Goal: Task Accomplishment & Management: Manage account settings

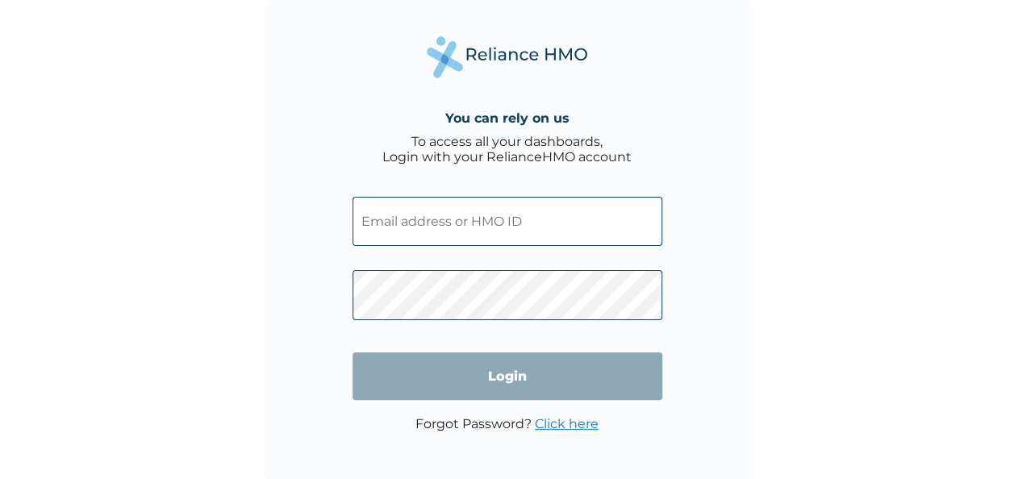
click at [403, 223] on input "text" at bounding box center [507, 221] width 310 height 49
paste input "oluwaseyi.omoniyi@ibileholdings.com"
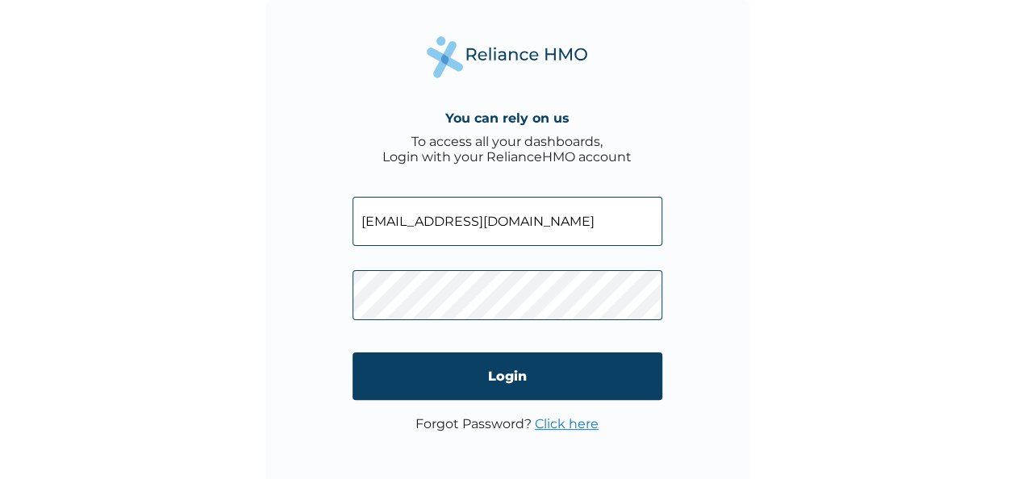
type input "oluwaseyi.omoniyi@ibileholdings.com"
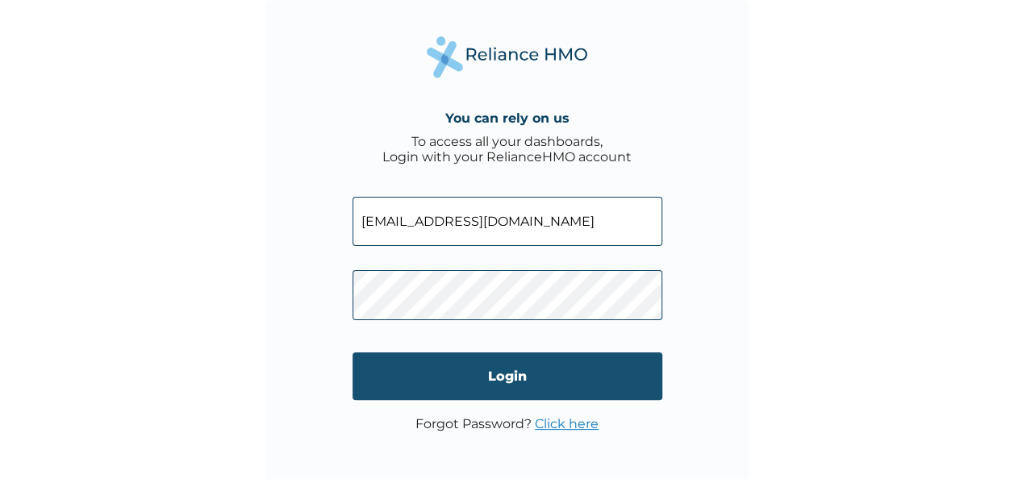
click at [463, 363] on input "Login" at bounding box center [507, 376] width 310 height 48
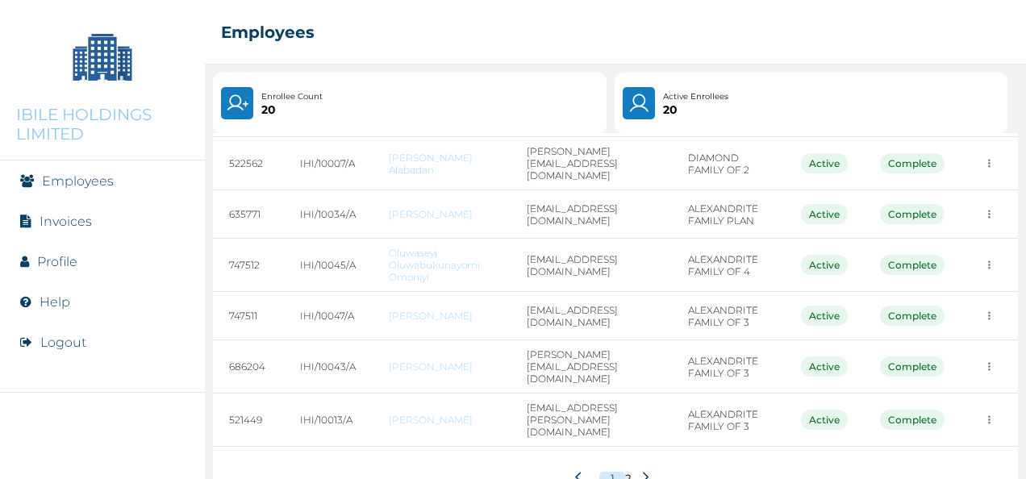
scroll to position [335, 0]
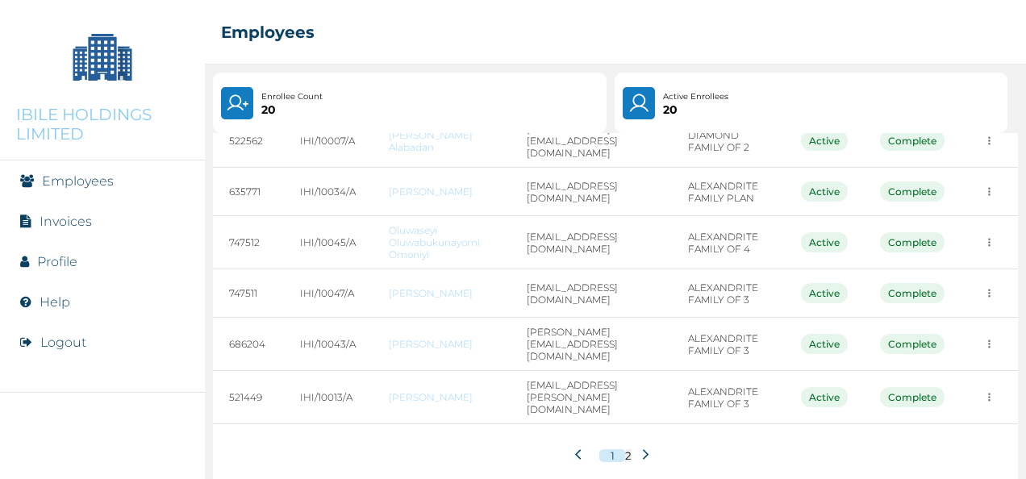
click at [643, 449] on icon at bounding box center [646, 454] width 6 height 10
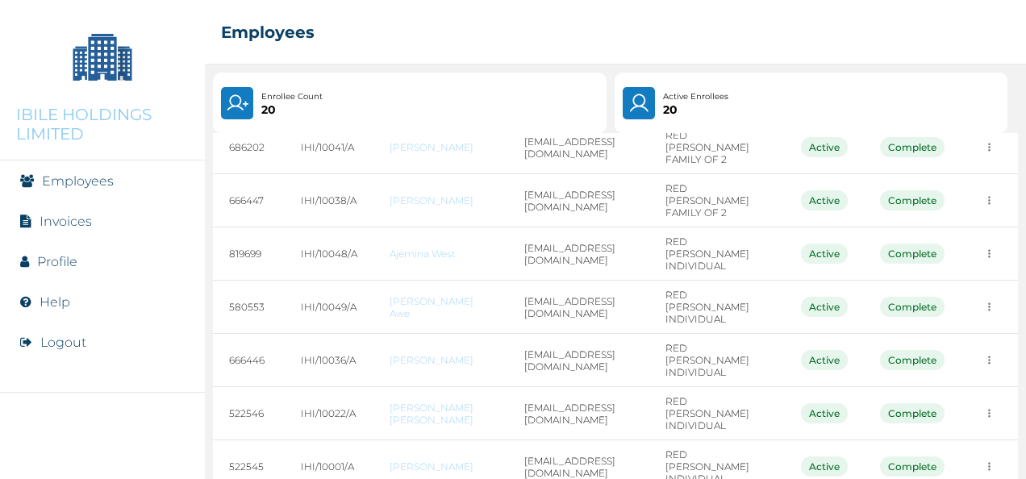
scroll to position [277, 0]
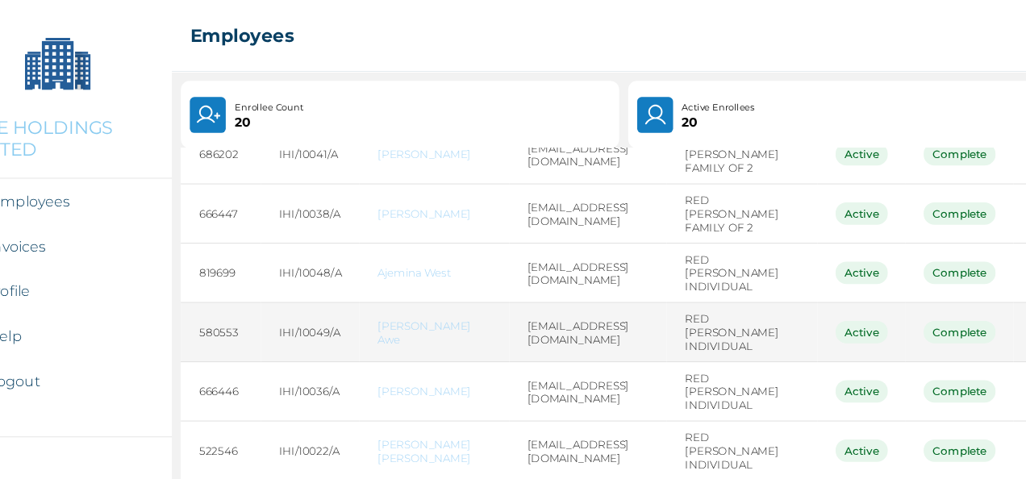
click at [918, 288] on div "Complete" at bounding box center [912, 298] width 65 height 20
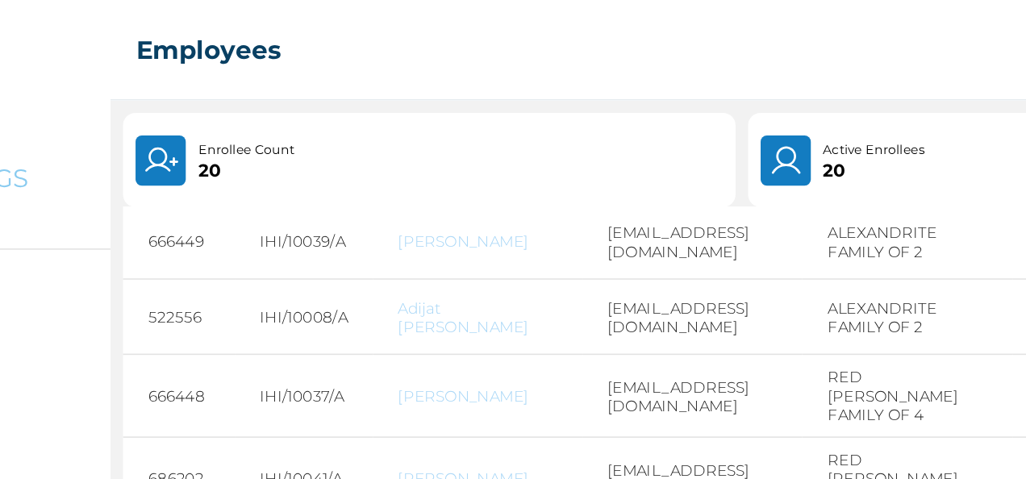
scroll to position [111, 0]
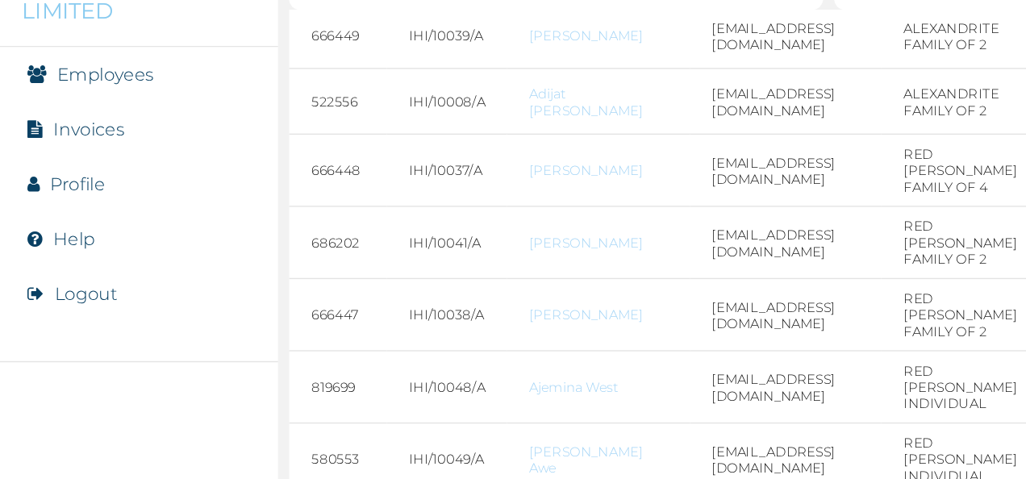
click at [77, 339] on button "Logout" at bounding box center [63, 342] width 46 height 15
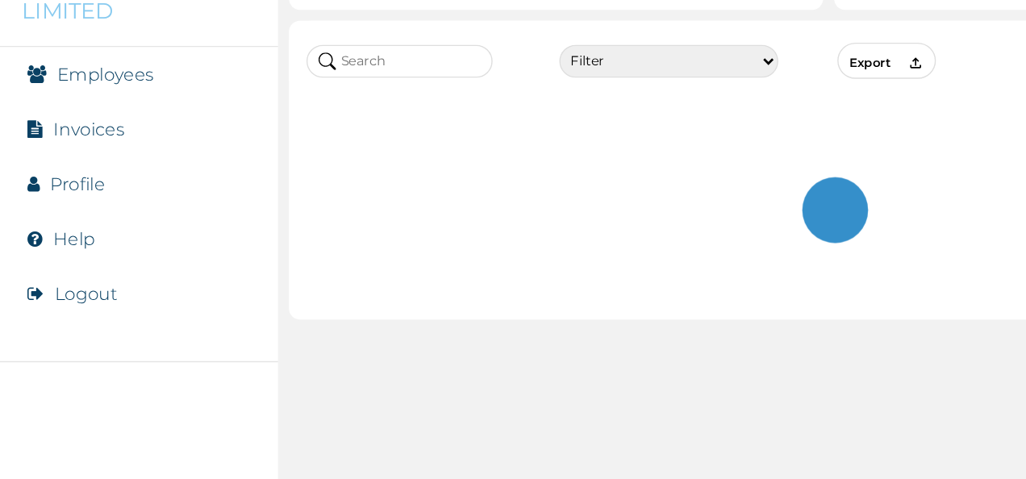
scroll to position [0, 0]
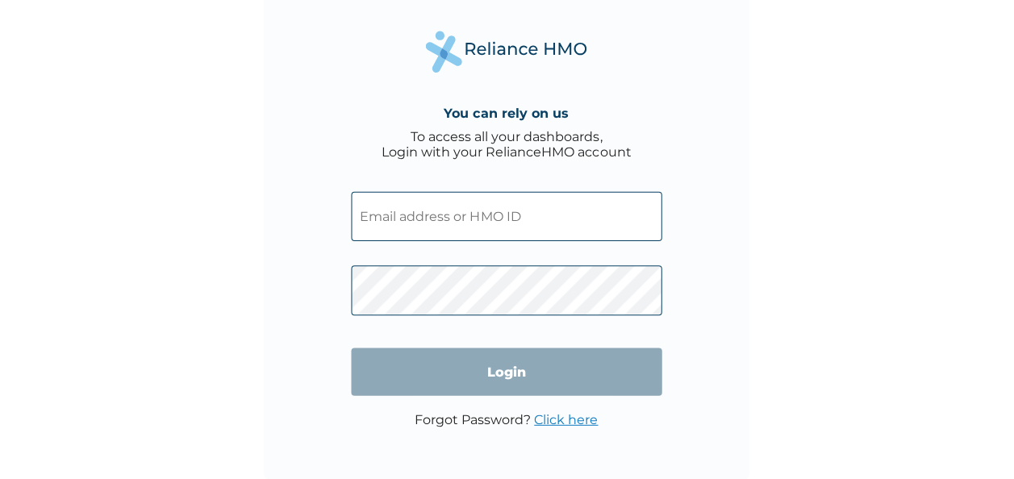
scroll to position [5, 0]
click at [487, 221] on input "text" at bounding box center [507, 216] width 310 height 49
type input "[EMAIL_ADDRESS][DOMAIN_NAME]"
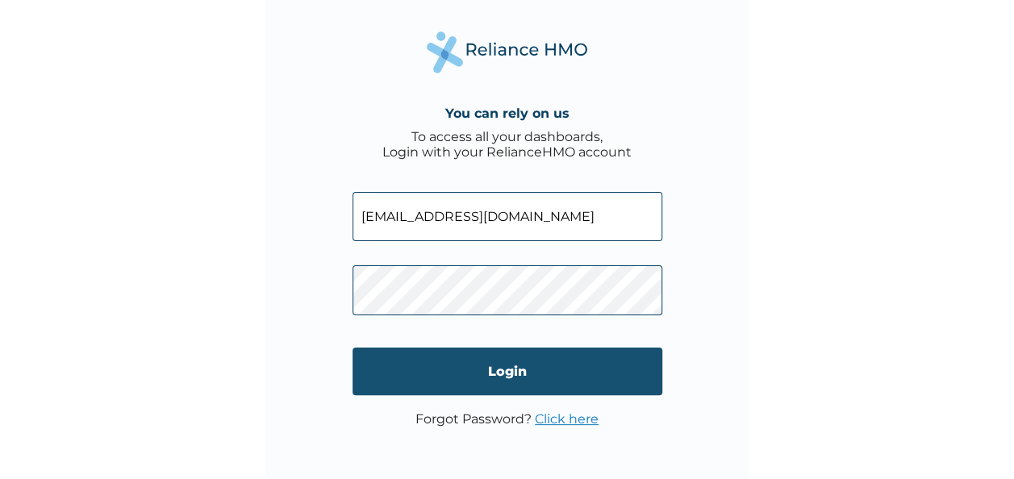
click at [452, 360] on input "Login" at bounding box center [507, 372] width 310 height 48
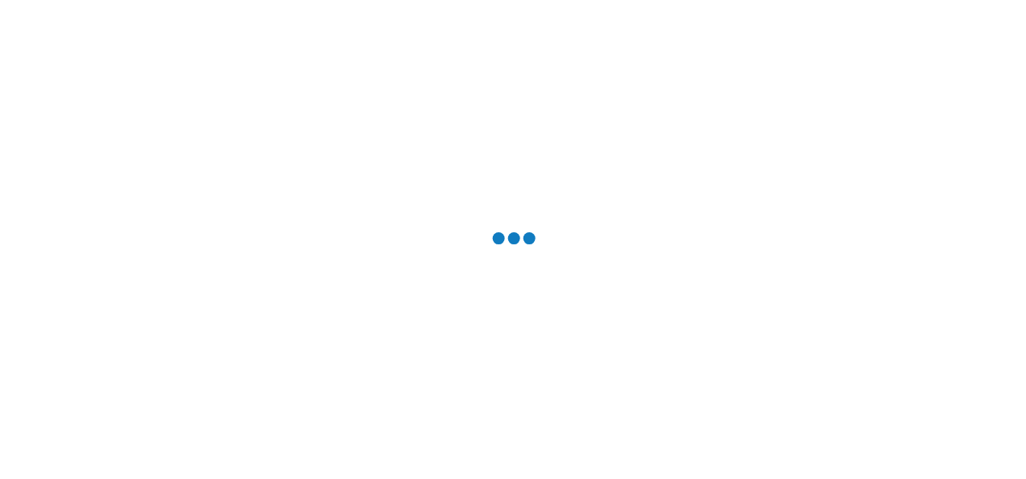
scroll to position [0, 0]
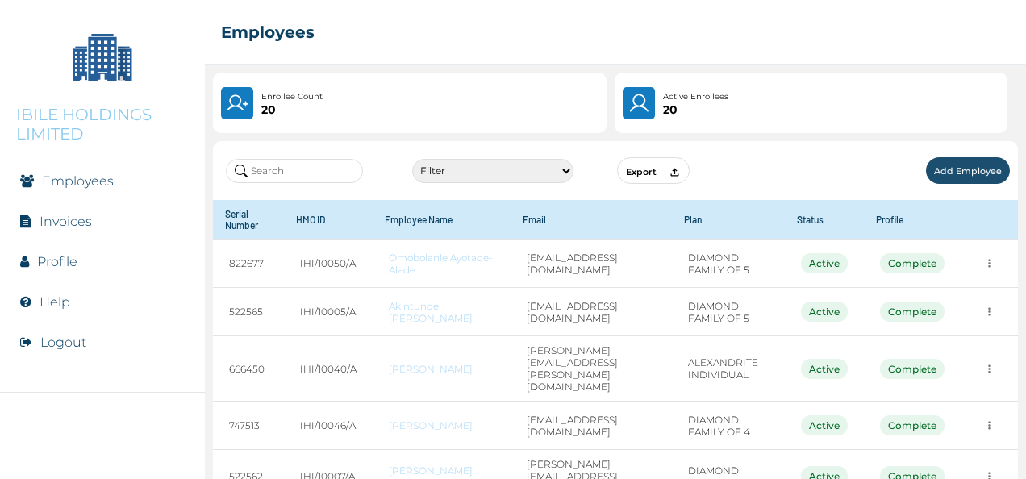
click at [185, 314] on li "Help" at bounding box center [102, 301] width 205 height 40
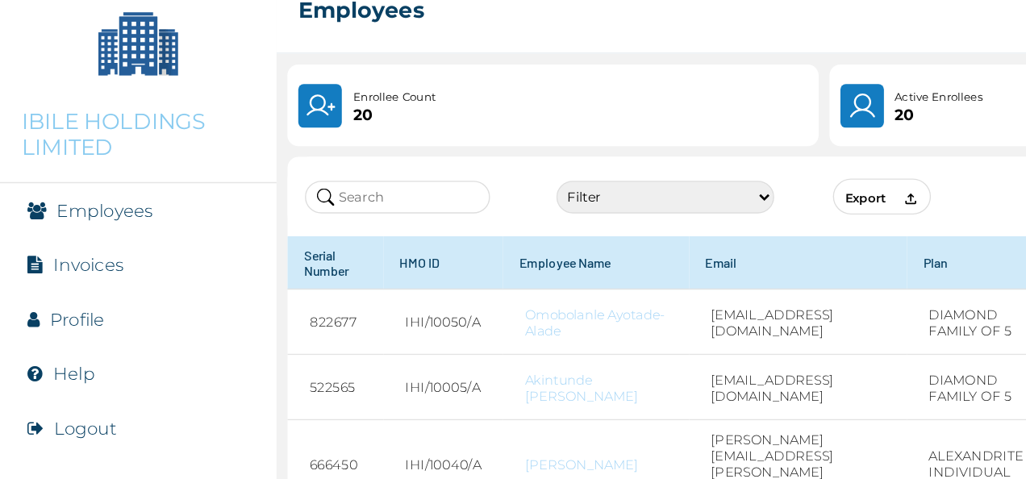
click at [45, 113] on p "IBILE HOLDINGS LIMITED" at bounding box center [102, 124] width 173 height 39
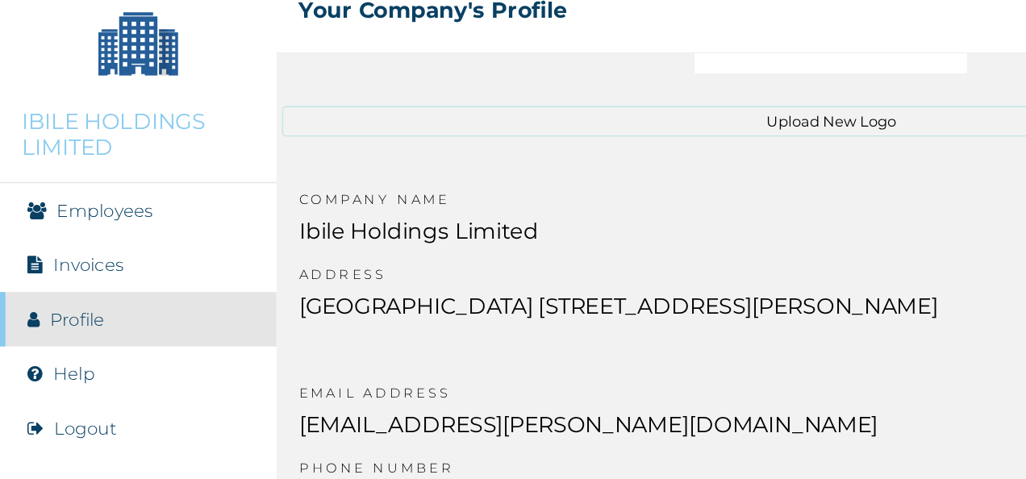
scroll to position [261, 0]
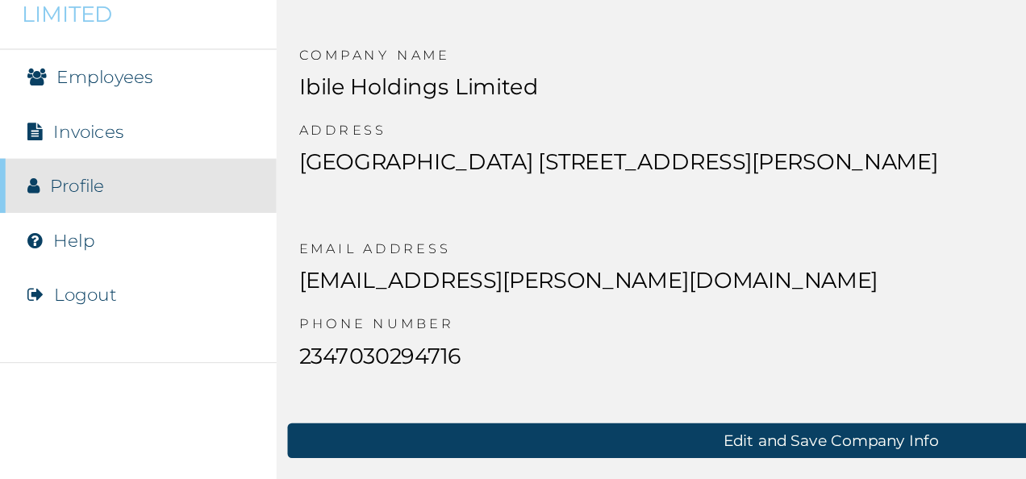
click at [547, 357] on p "temitayo.animashaun@ibileholdings.com" at bounding box center [435, 339] width 429 height 35
click at [698, 452] on button "Edit and Save Company Info" at bounding box center [615, 450] width 805 height 26
drag, startPoint x: 471, startPoint y: 134, endPoint x: 350, endPoint y: 134, distance: 121.0
click input "temitayo.animashaun@ibileholdings.com"
type input "[EMAIL_ADDRESS][DOMAIN_NAME]"
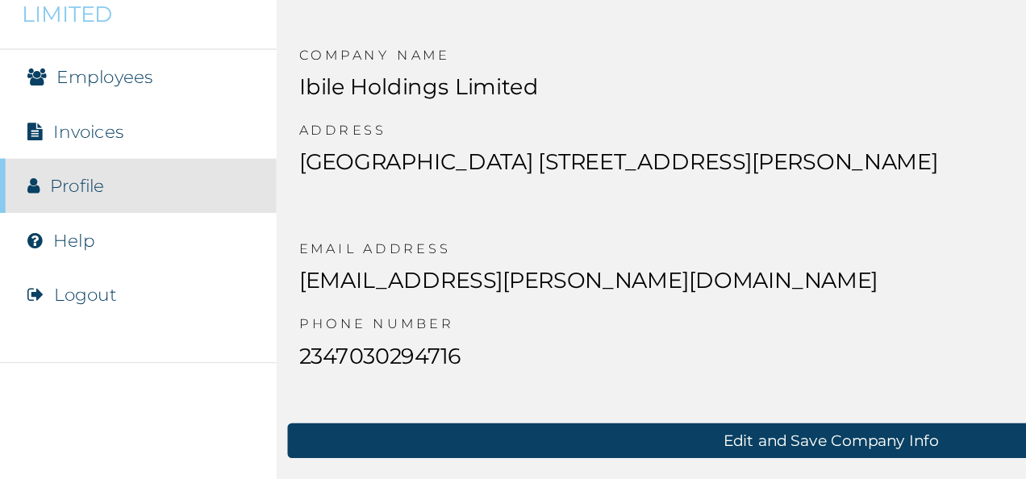
click input "2347030294716"
type input "2348140600000"
click button "Save Changes"
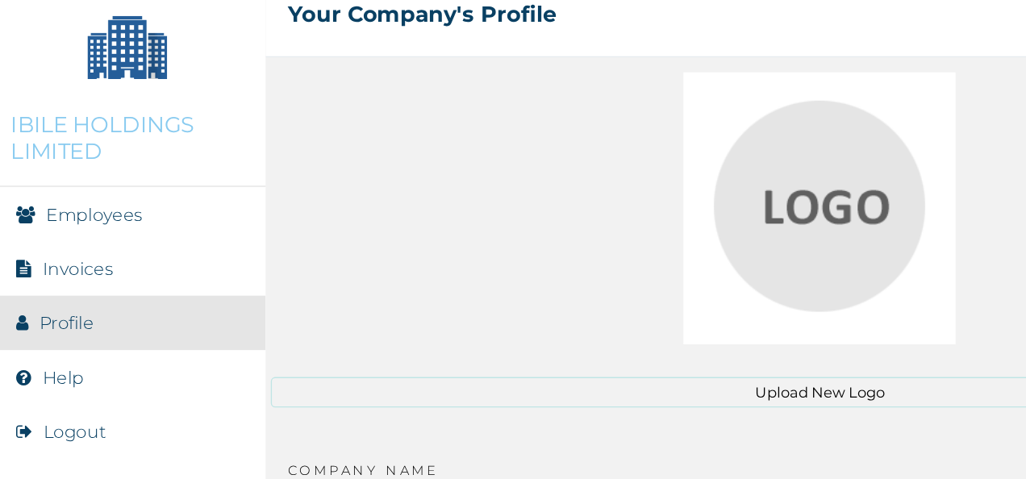
scroll to position [118, 0]
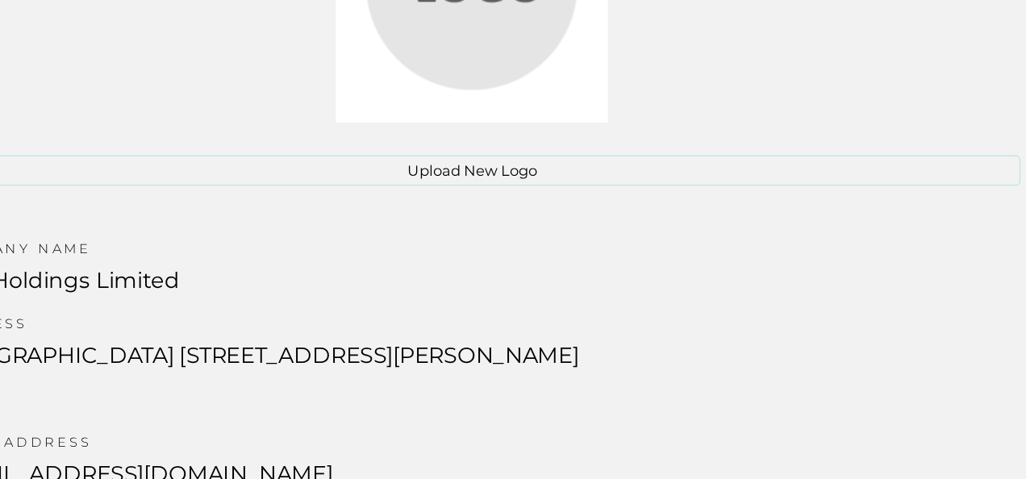
click at [971, 373] on div "COMPANY NAME Ibile Holdings Limited ADDRESS [GEOGRAPHIC_DATA] [STREET_ADDRESS][…" at bounding box center [615, 428] width 821 height 287
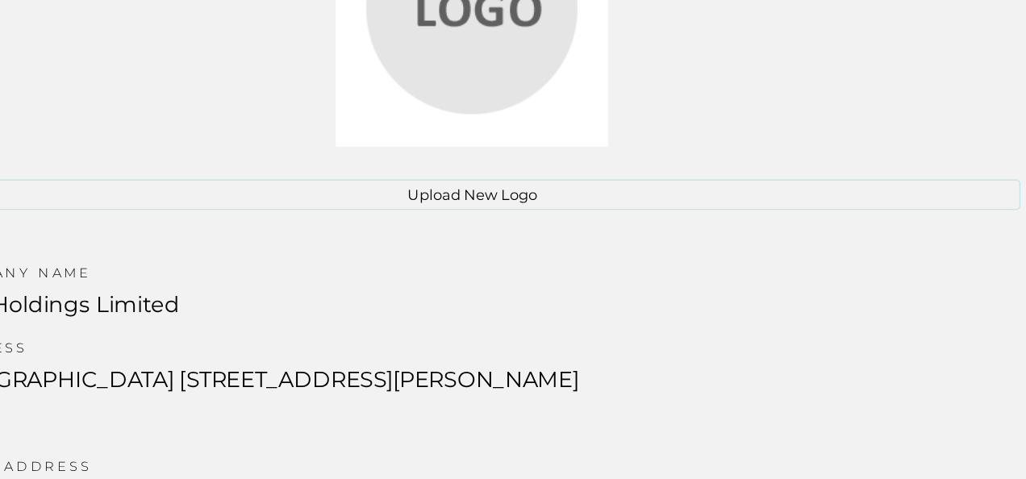
scroll to position [99, 0]
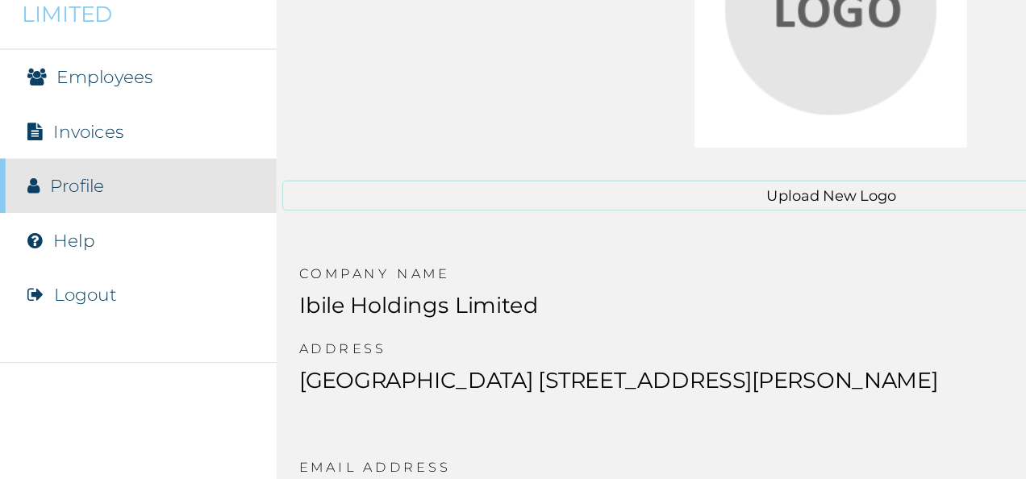
click at [68, 183] on link "Employees" at bounding box center [78, 180] width 72 height 15
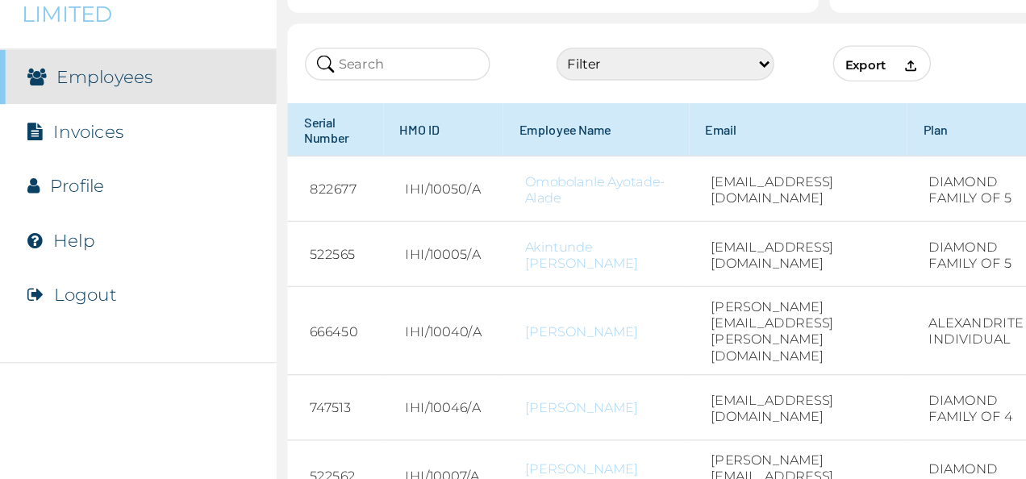
click at [61, 295] on link "Help" at bounding box center [55, 301] width 31 height 15
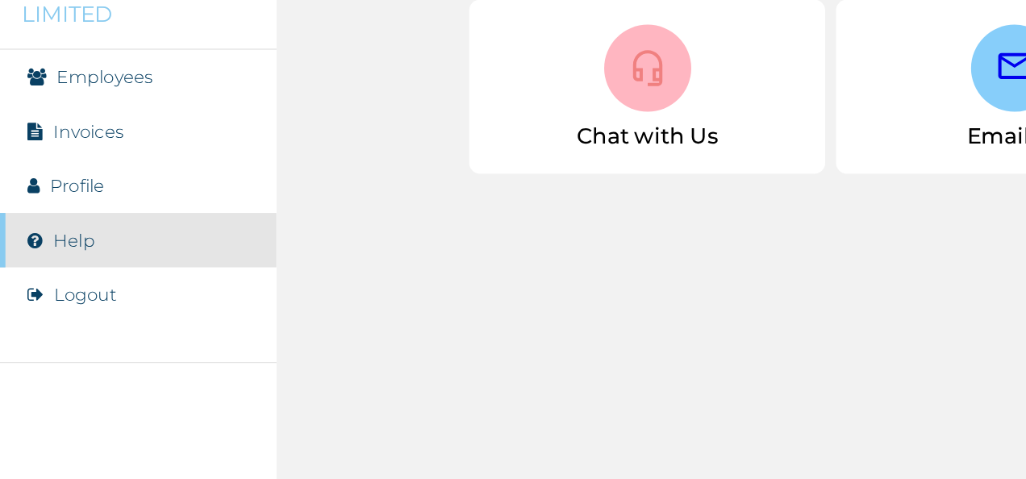
drag, startPoint x: 694, startPoint y: 135, endPoint x: 463, endPoint y: 376, distance: 334.2
click at [463, 376] on div "☰ Help Contact support Faq's Chat with Us Email us" at bounding box center [615, 239] width 821 height 479
